Goal: Task Accomplishment & Management: Use online tool/utility

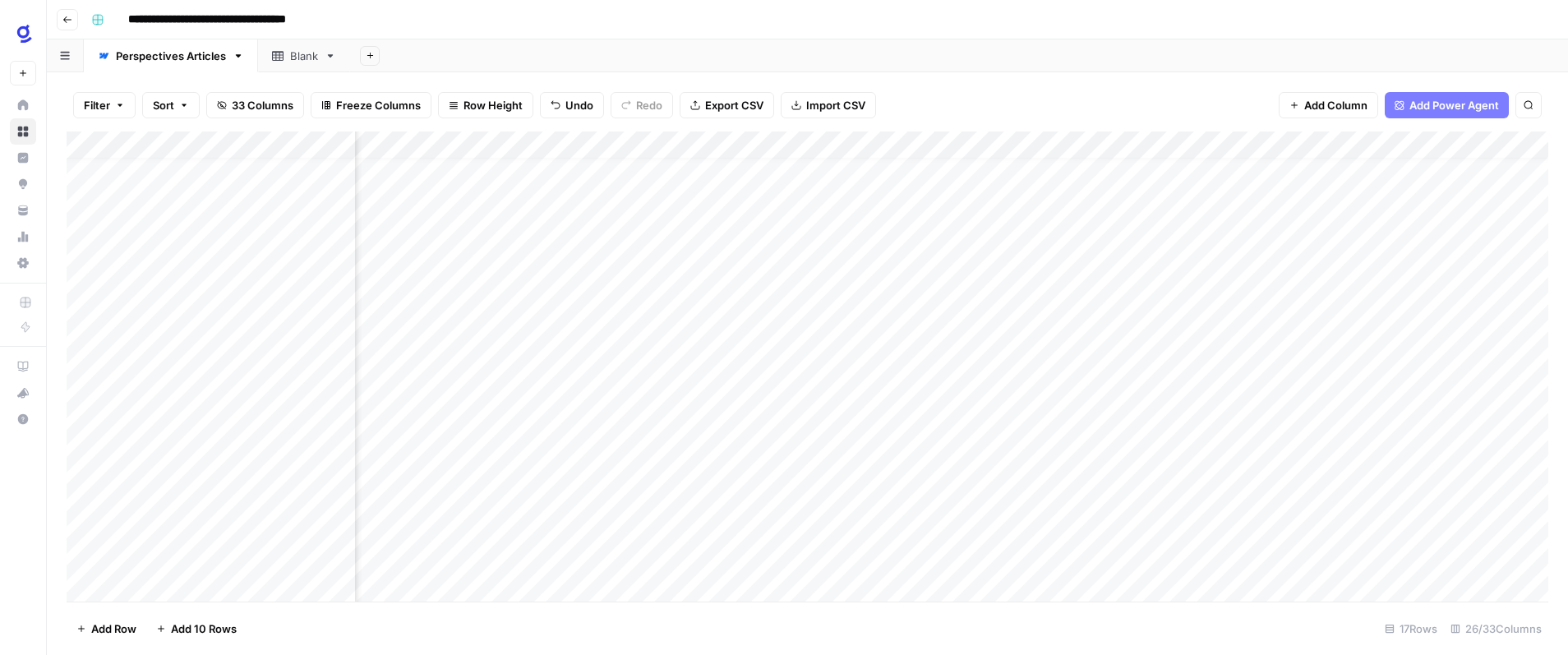
scroll to position [17, 0]
click at [74, 21] on button "Go back" at bounding box center [68, 20] width 22 height 22
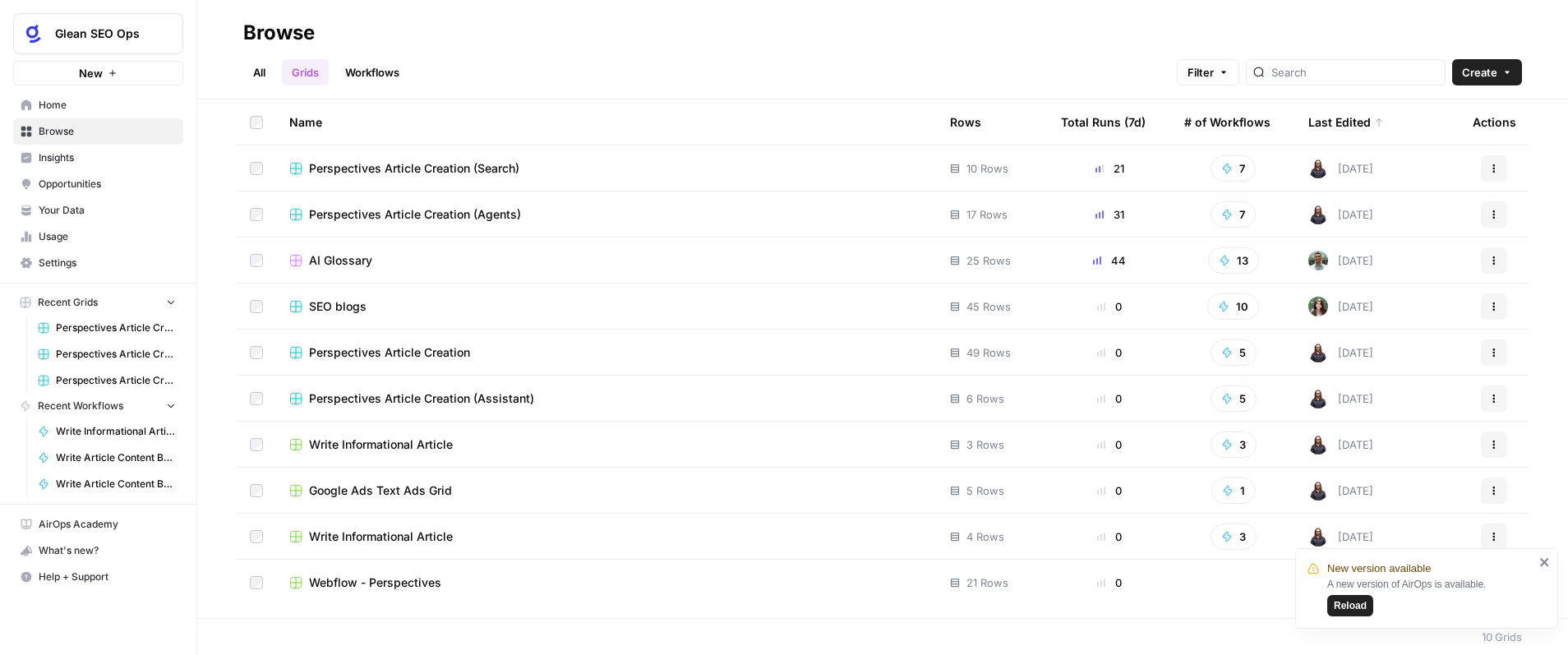
click at [565, 168] on div "Perspectives Article Creation (Search)" at bounding box center [606, 168] width 634 height 17
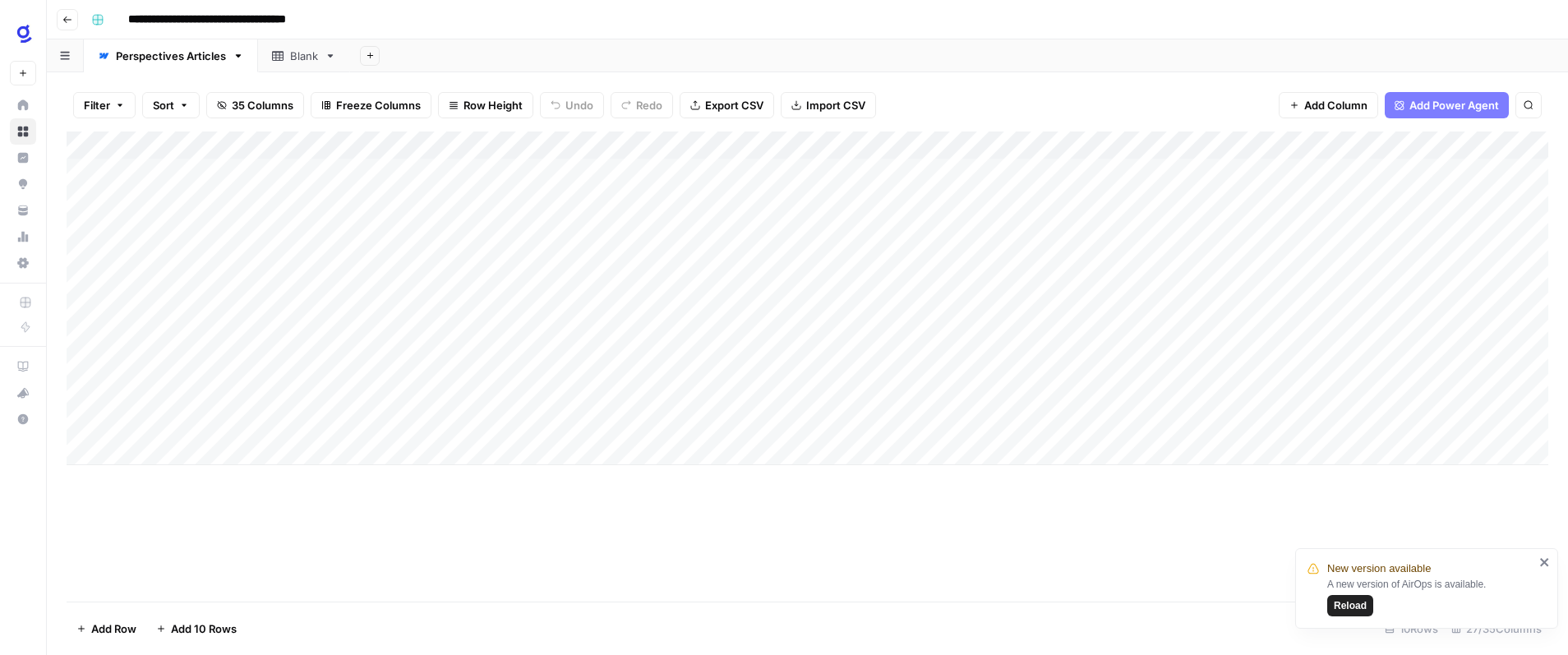
click at [176, 448] on div "Add Column" at bounding box center [807, 298] width 1482 height 333
click at [184, 479] on div "Add Column" at bounding box center [807, 312] width 1482 height 362
click at [409, 549] on div "Add Column" at bounding box center [807, 366] width 1482 height 470
click at [201, 424] on div "Add Column" at bounding box center [807, 326] width 1482 height 389
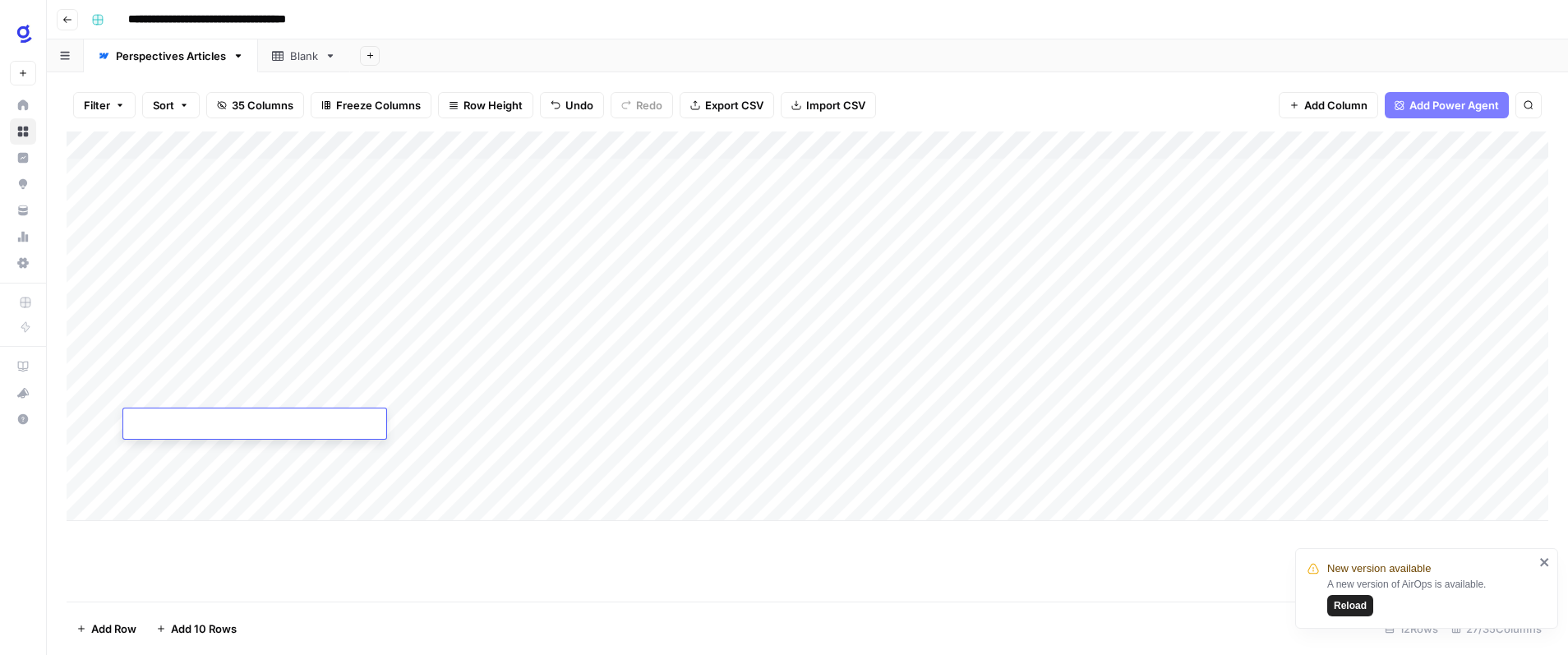
type textarea "**********"
click at [228, 551] on div "Add Column" at bounding box center [807, 366] width 1482 height 470
click at [428, 424] on div "Add Column" at bounding box center [807, 326] width 1482 height 389
click at [490, 422] on div "Add Column" at bounding box center [807, 326] width 1482 height 389
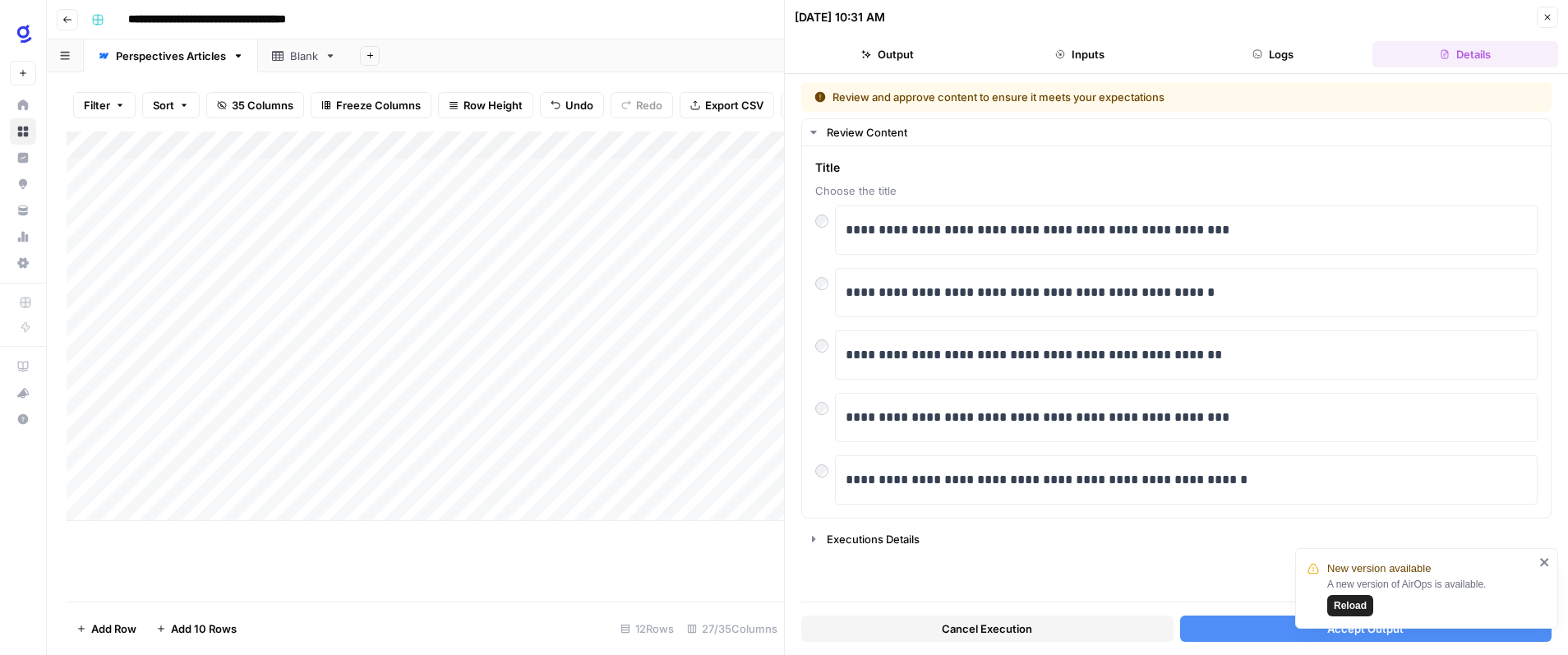
click at [1359, 607] on span "Reload" at bounding box center [1350, 605] width 33 height 15
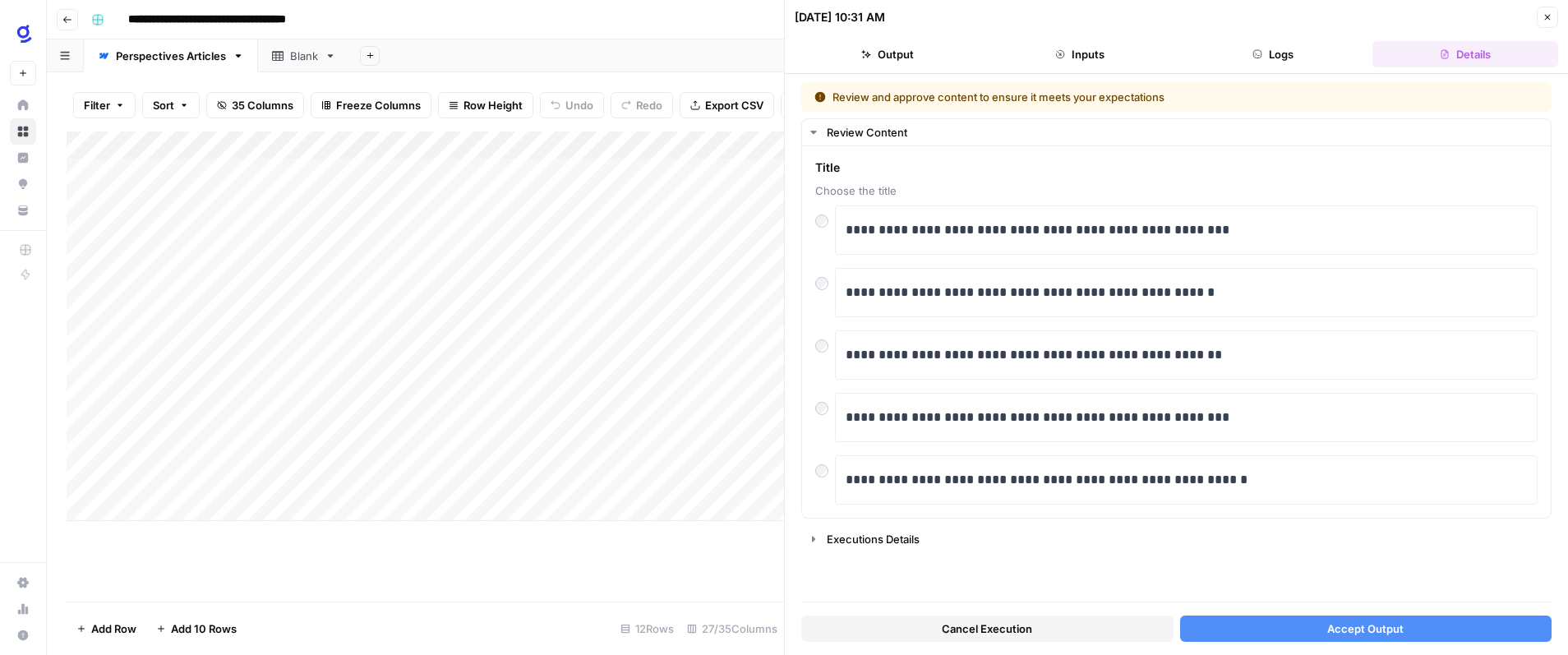
click at [1365, 627] on span "Accept Output" at bounding box center [1366, 629] width 76 height 17
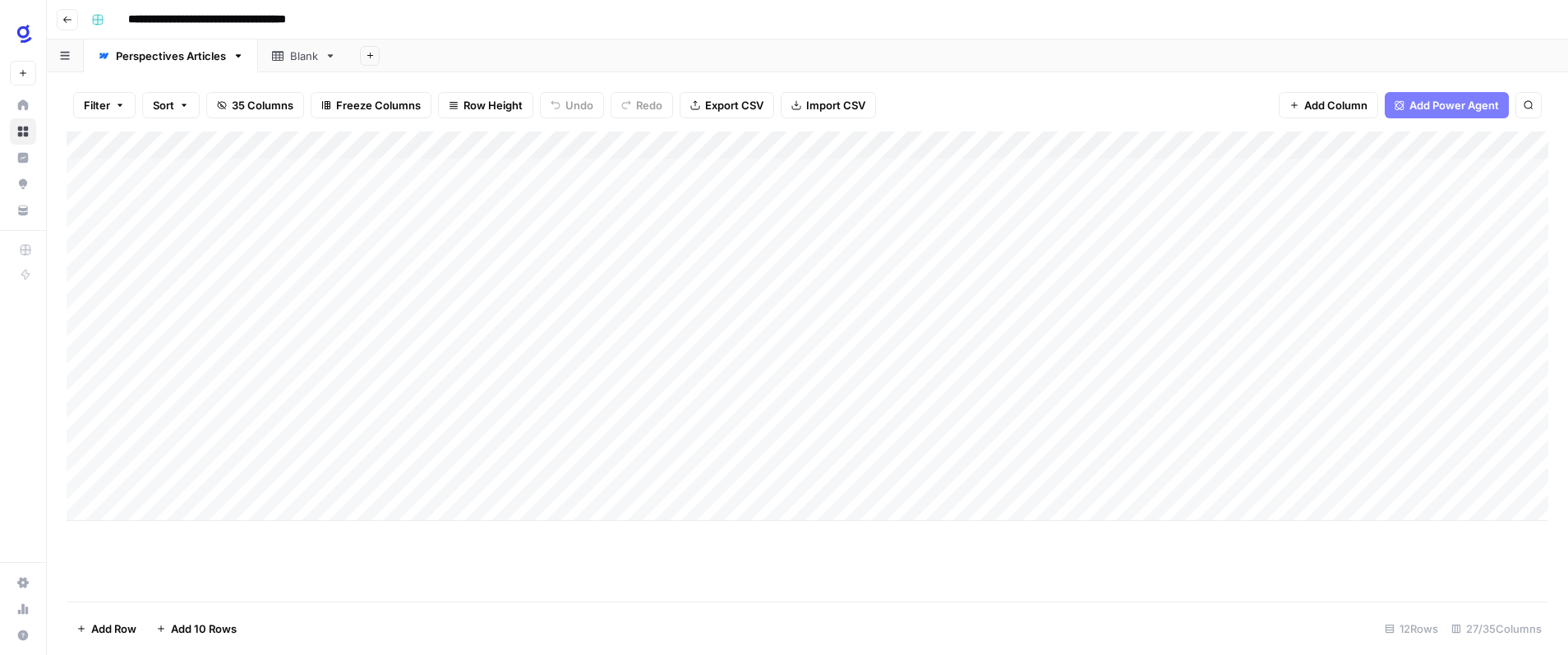
click at [954, 142] on div "Add Column" at bounding box center [807, 326] width 1482 height 389
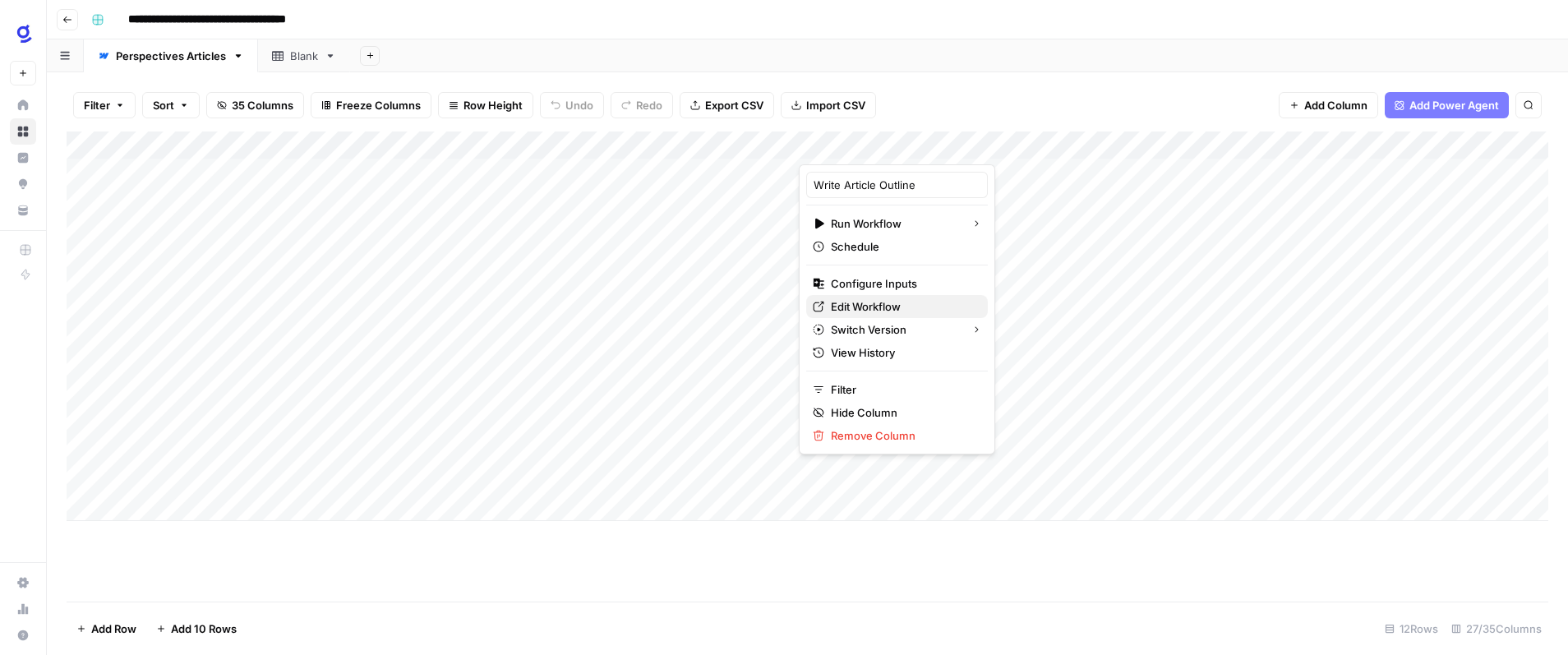
click at [876, 305] on span "Edit Workflow" at bounding box center [902, 306] width 144 height 17
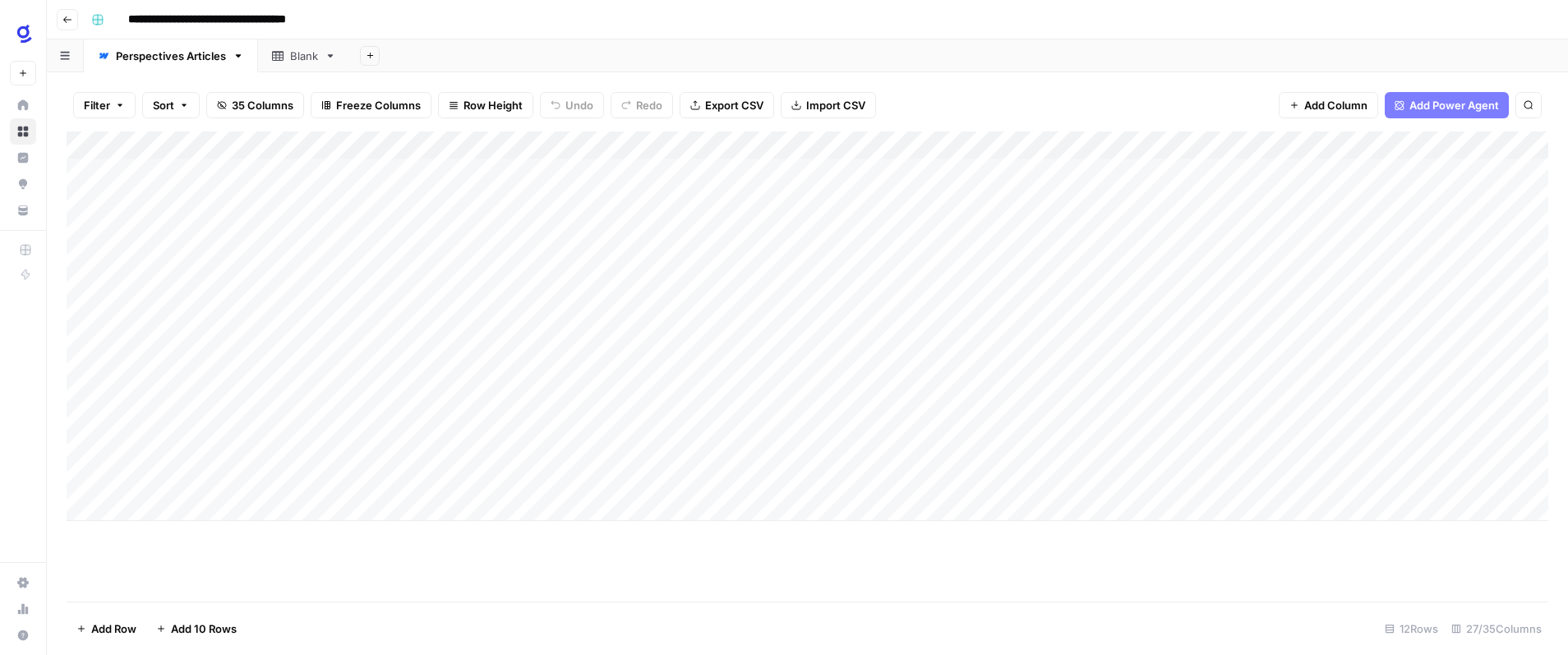
click at [1391, 142] on div "Add Column" at bounding box center [807, 326] width 1482 height 389
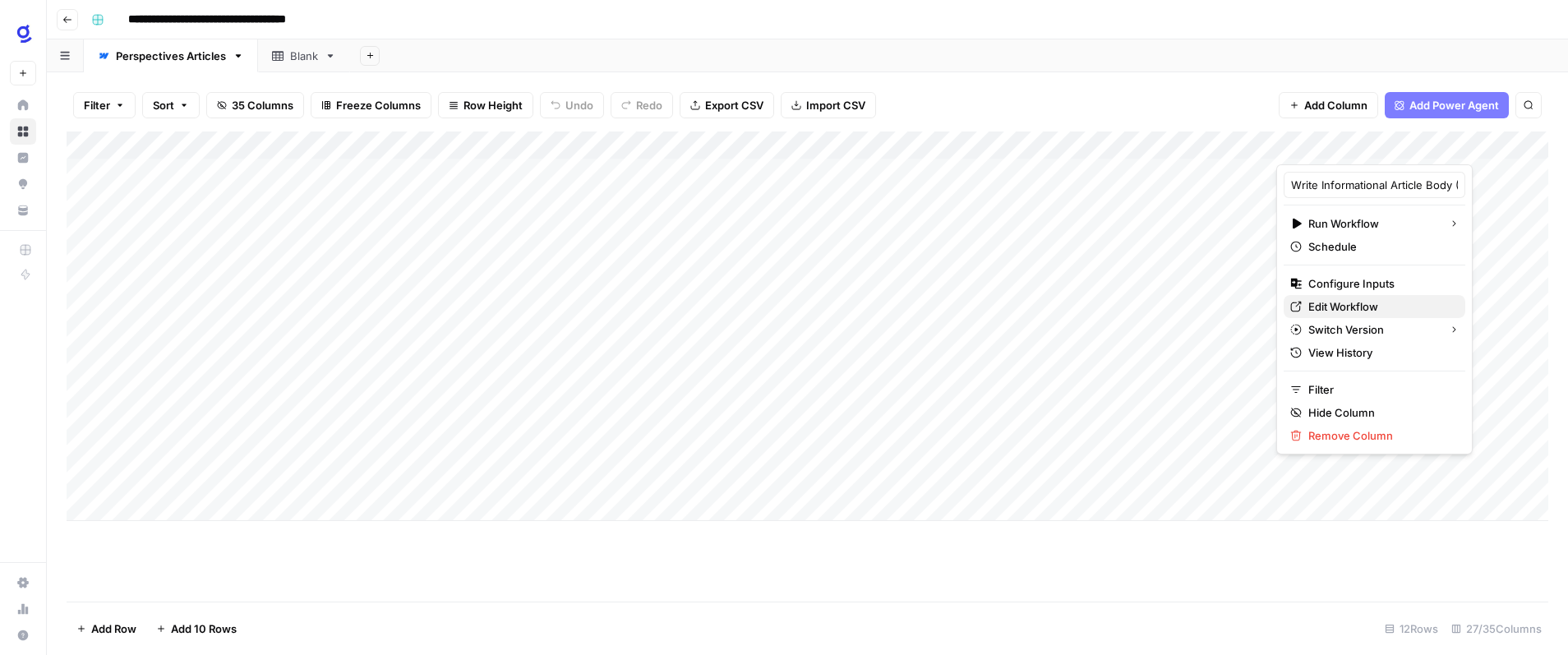
click at [1354, 309] on span "Edit Workflow" at bounding box center [1380, 306] width 144 height 17
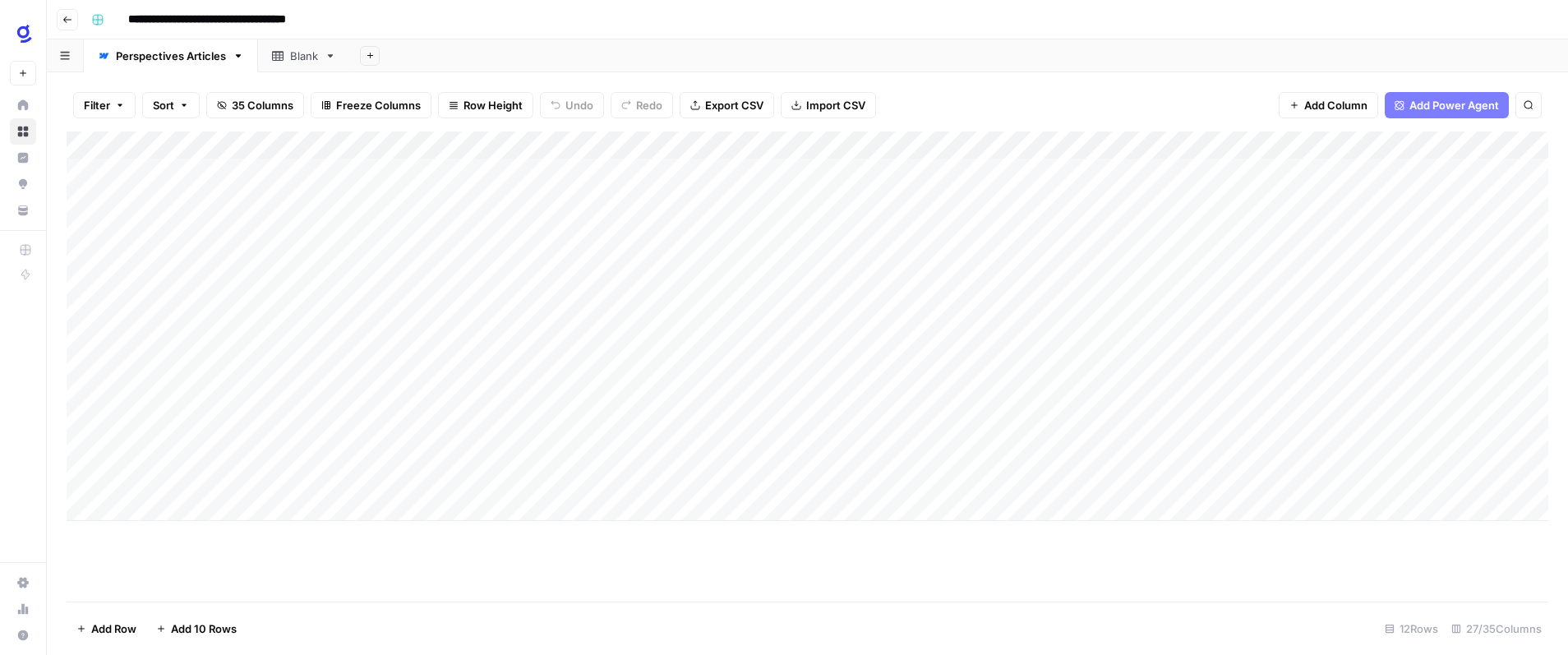
click at [1108, 551] on div "Add Column" at bounding box center [807, 366] width 1482 height 470
drag, startPoint x: 638, startPoint y: 575, endPoint x: 648, endPoint y: 578, distance: 10.4
click at [642, 577] on div "Add Column" at bounding box center [807, 366] width 1482 height 470
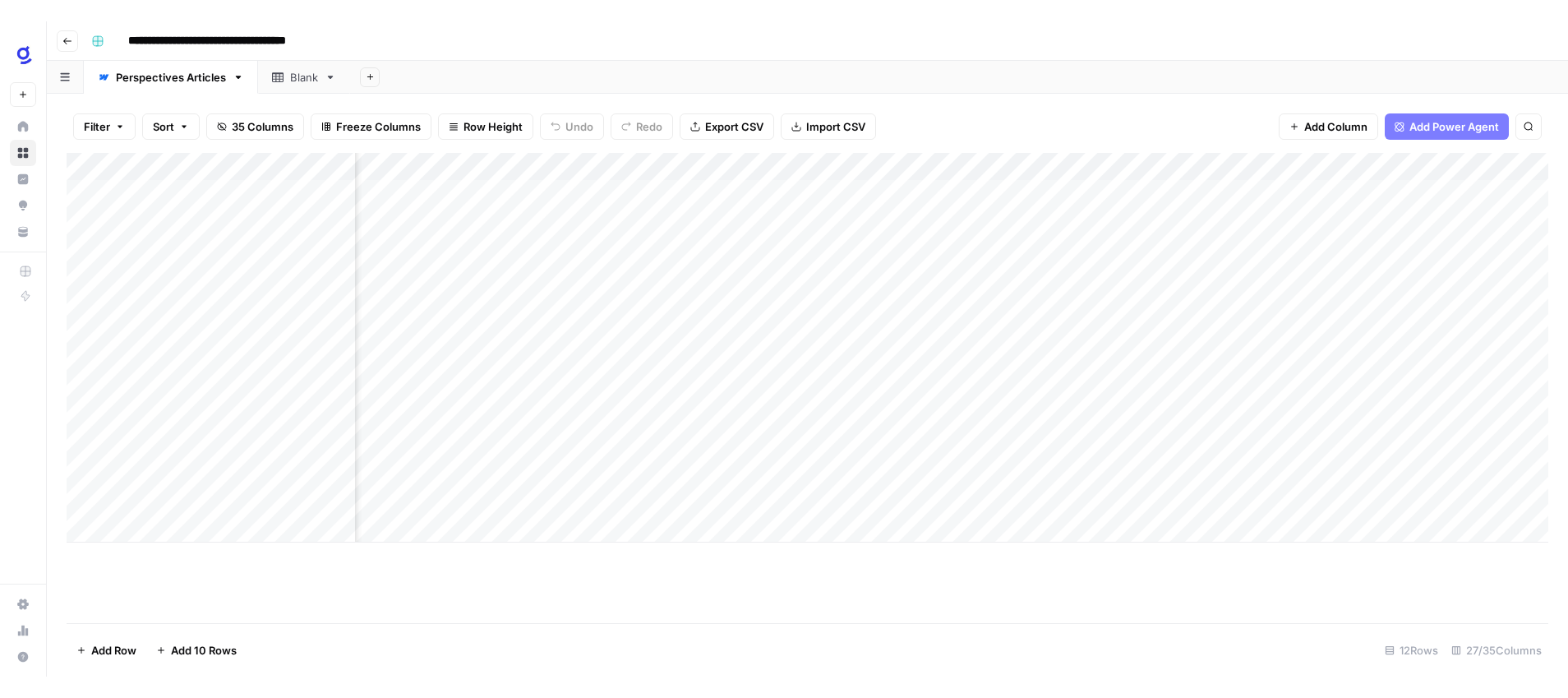
scroll to position [0, 0]
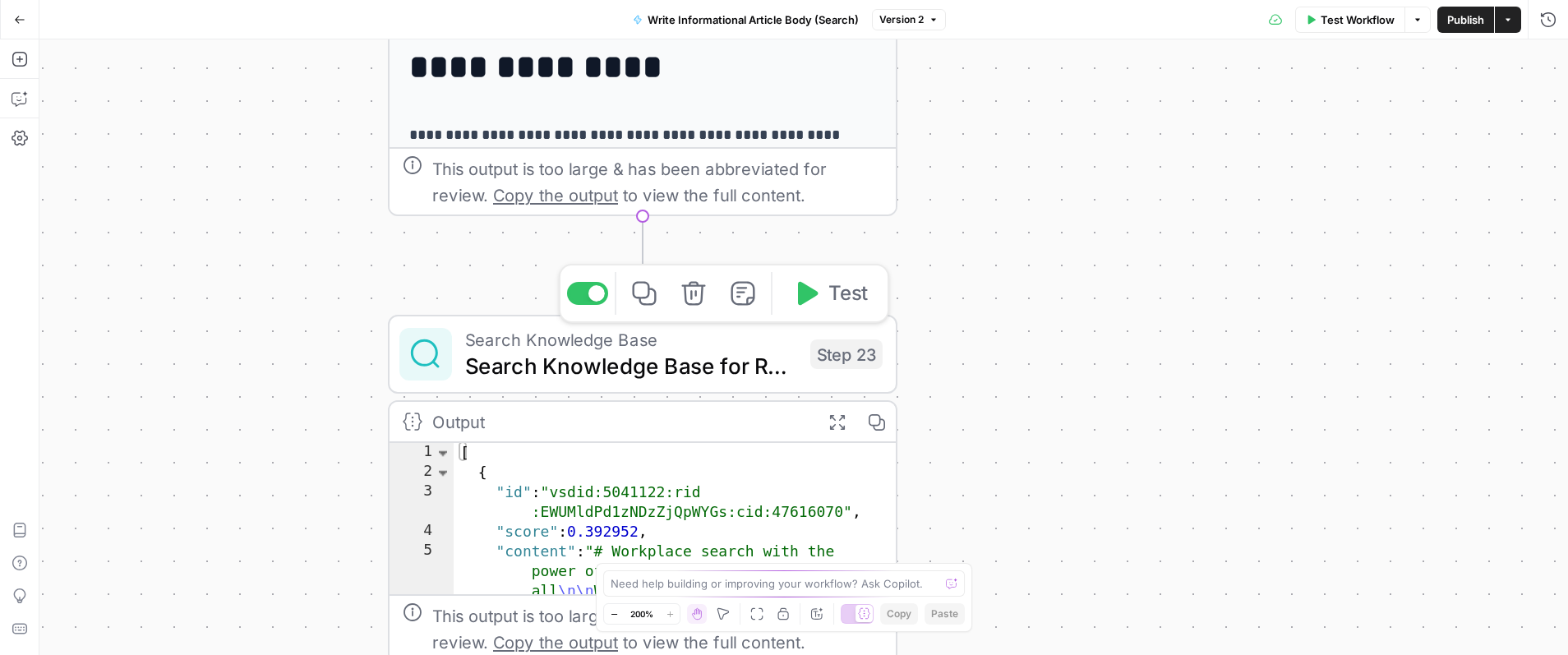
click at [696, 368] on span "Search Knowledge Base for Relevant Content" at bounding box center [631, 366] width 332 height 33
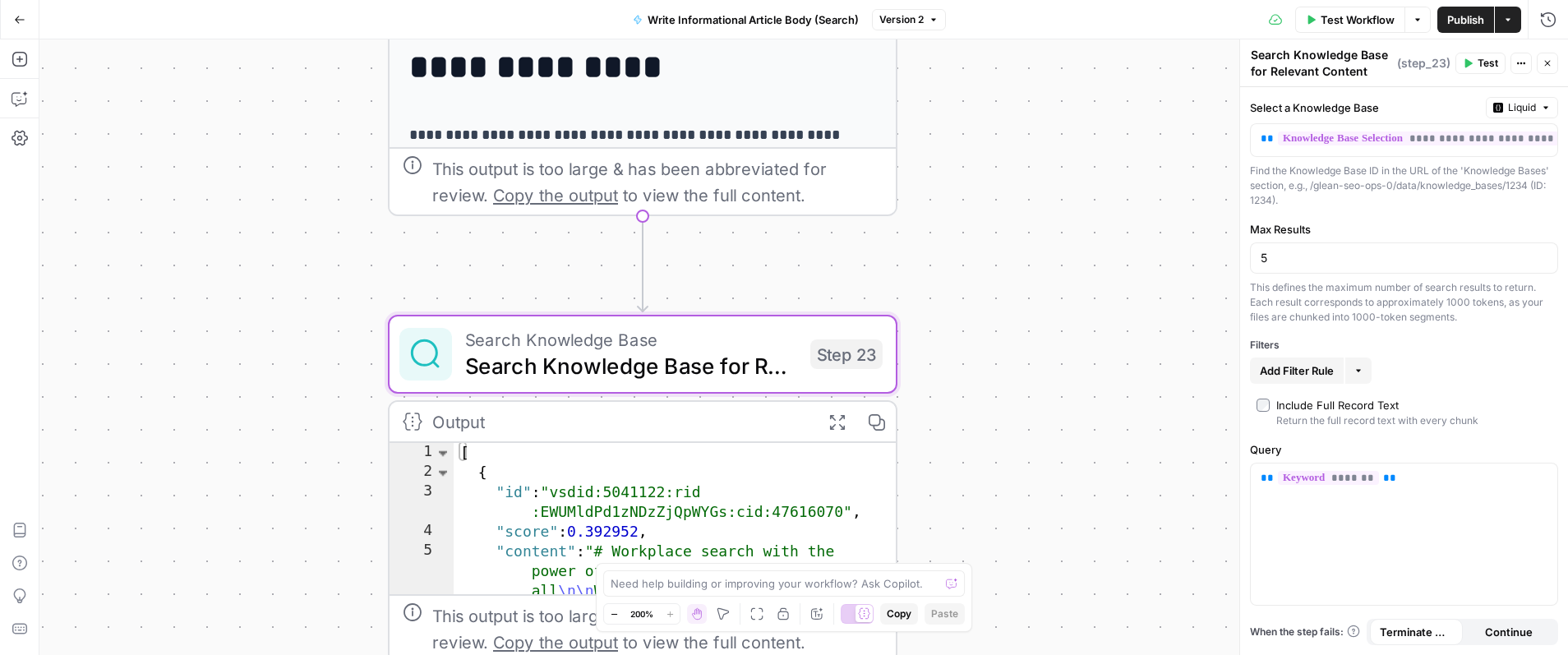
click at [1123, 360] on div "**********" at bounding box center [803, 347] width 1529 height 616
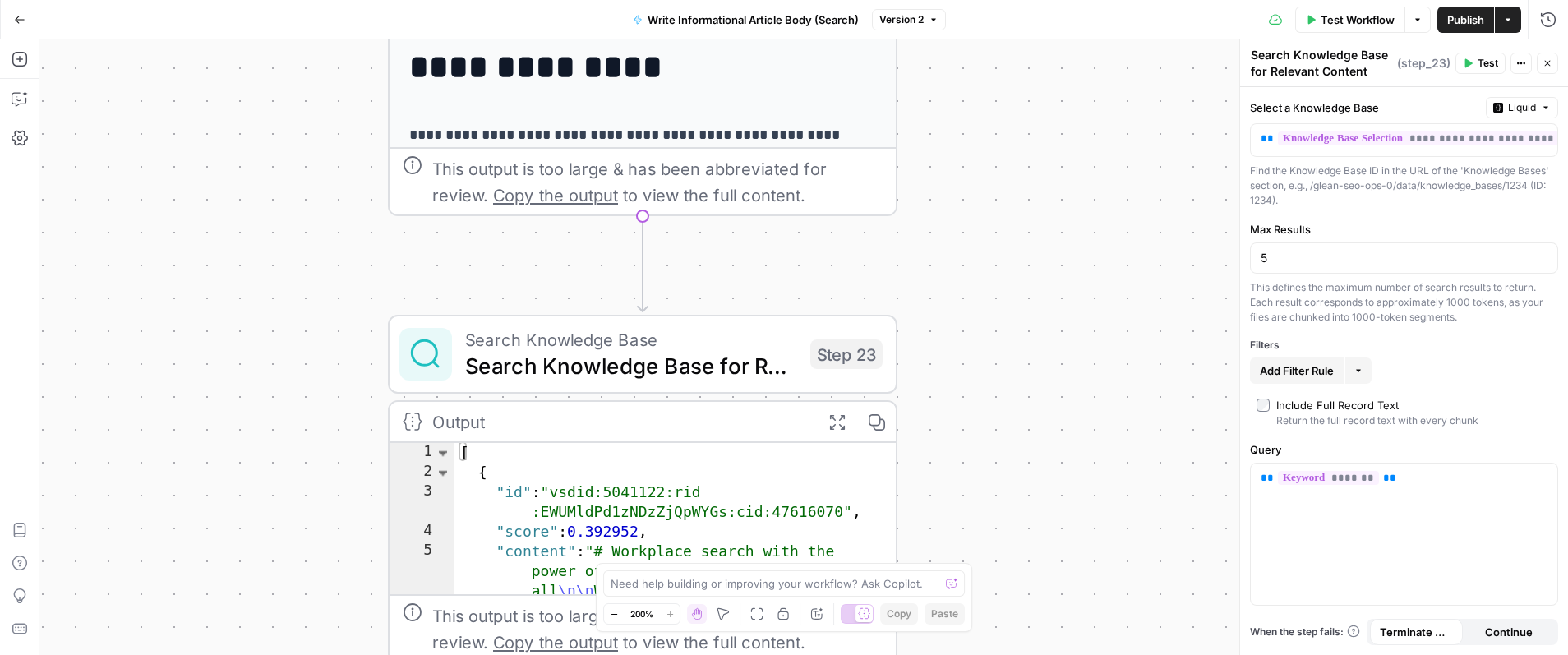
click at [1068, 191] on div "**********" at bounding box center [803, 347] width 1529 height 616
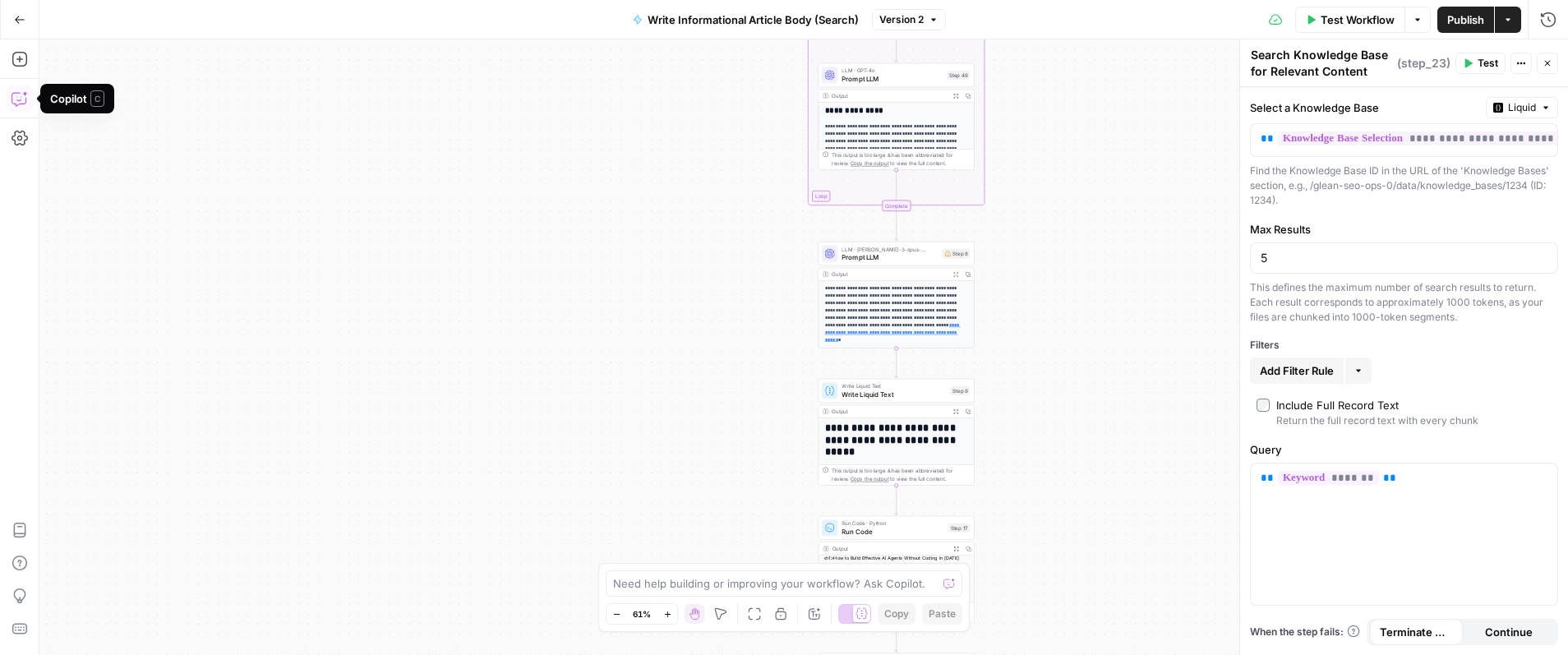
click at [22, 101] on icon "button" at bounding box center [20, 98] width 17 height 17
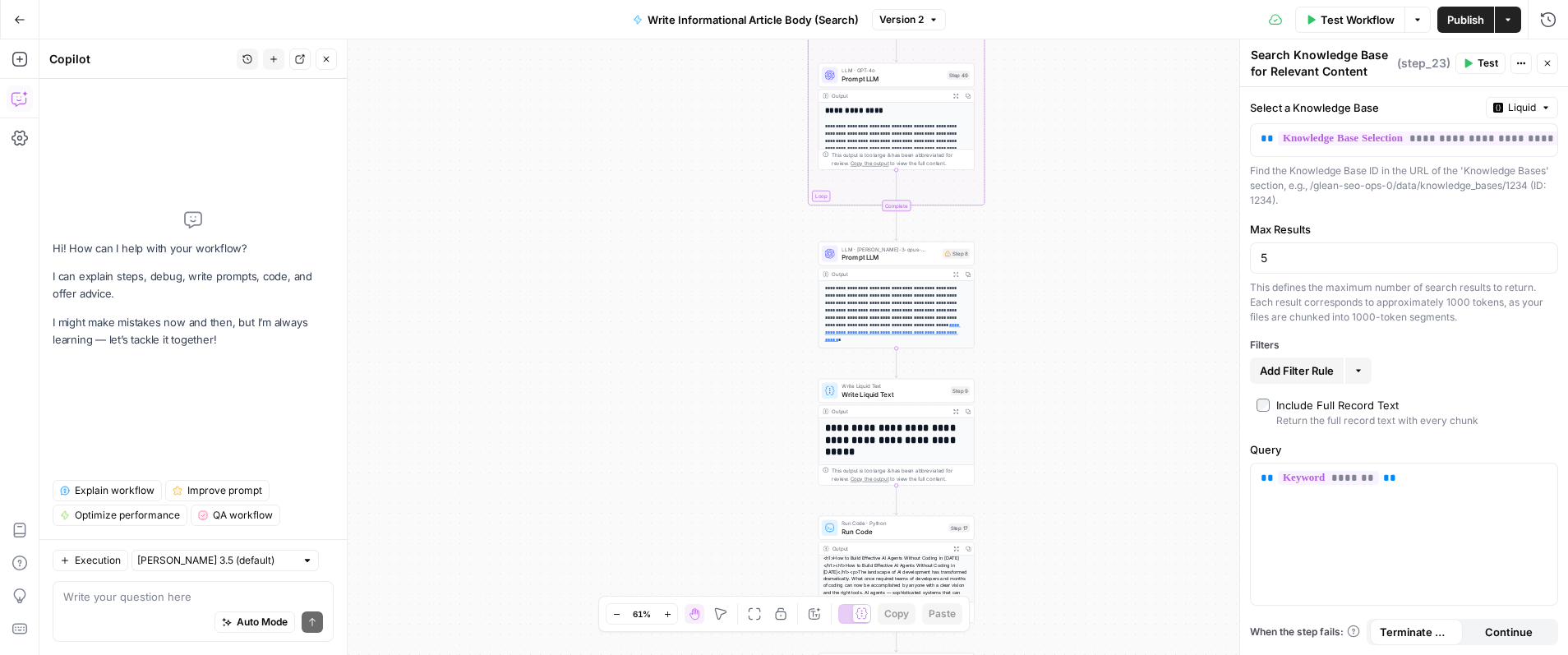
click at [192, 598] on textarea at bounding box center [193, 596] width 260 height 17
